Goal: Information Seeking & Learning: Learn about a topic

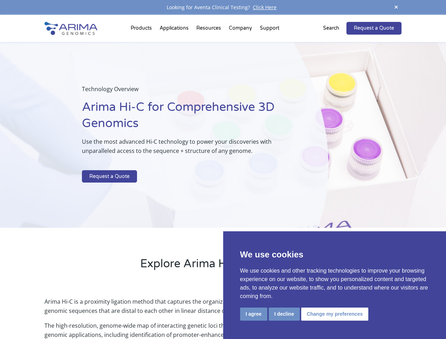
click at [223, 170] on p at bounding box center [187, 165] width 211 height 9
click at [254, 314] on button "I agree" at bounding box center [253, 314] width 27 height 13
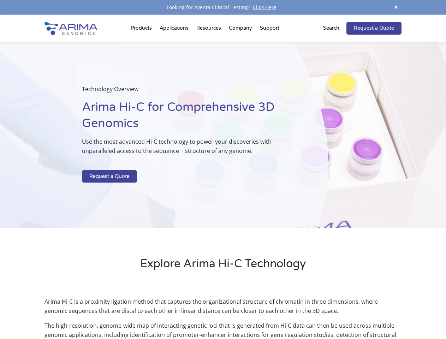
click at [284, 314] on p "Arima Hi-C is a proximity ligation method that captures the organizational stru…" at bounding box center [223, 309] width 357 height 24
click at [334, 314] on p "Arima Hi-C is a proximity ligation method that captures the organizational stru…" at bounding box center [223, 309] width 357 height 24
click at [397, 7] on span at bounding box center [396, 8] width 11 height 10
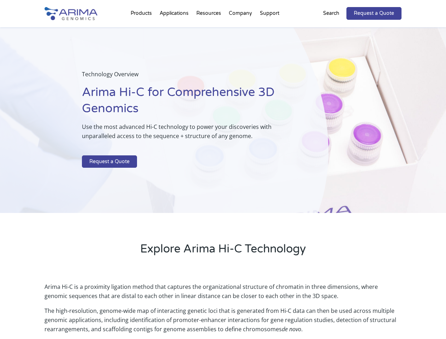
click at [223, 177] on div "Technology Overview Arima Hi-C for Comprehensive 3D Genomics Use the most advan…" at bounding box center [164, 120] width 329 height 186
click at [142, 30] on div "Technology Overview Arima Hi-C for Comprehensive 3D Genomics Use the most advan…" at bounding box center [164, 120] width 329 height 186
click at [210, 30] on div "Technology Overview Arima Hi-C for Comprehensive 3D Genomics Use the most advan…" at bounding box center [164, 120] width 329 height 186
click at [241, 30] on div "Technology Overview Arima Hi-C for Comprehensive 3D Genomics Use the most advan…" at bounding box center [164, 120] width 329 height 186
click at [270, 30] on div "Technology Overview Arima Hi-C for Comprehensive 3D Genomics Use the most advan…" at bounding box center [164, 120] width 329 height 186
